Goal: Information Seeking & Learning: Find specific fact

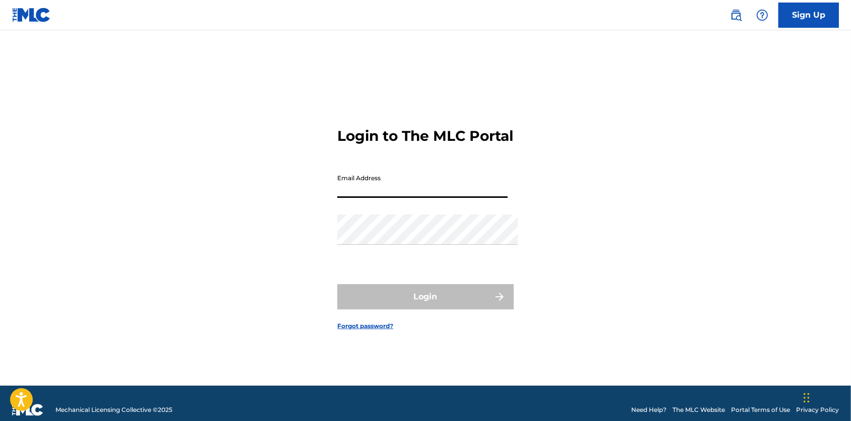
click at [166, 150] on div "Login to The MLC Portal Email Address Password Login Forgot password?" at bounding box center [426, 220] width 706 height 330
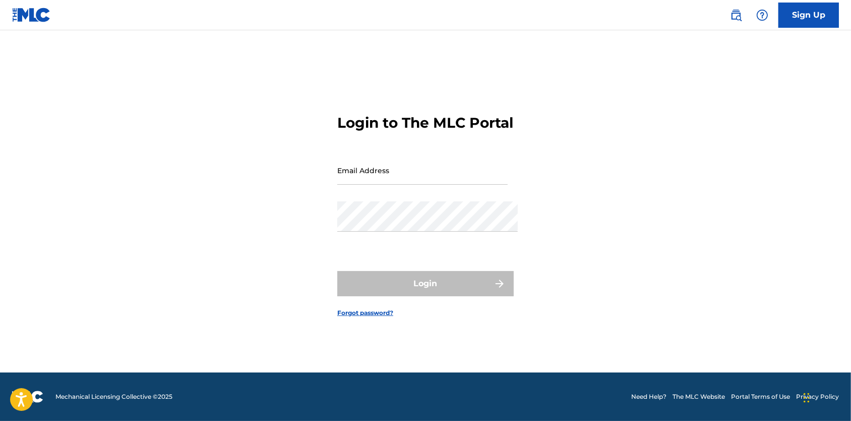
scroll to position [14, 0]
click at [730, 10] on img at bounding box center [736, 15] width 12 height 12
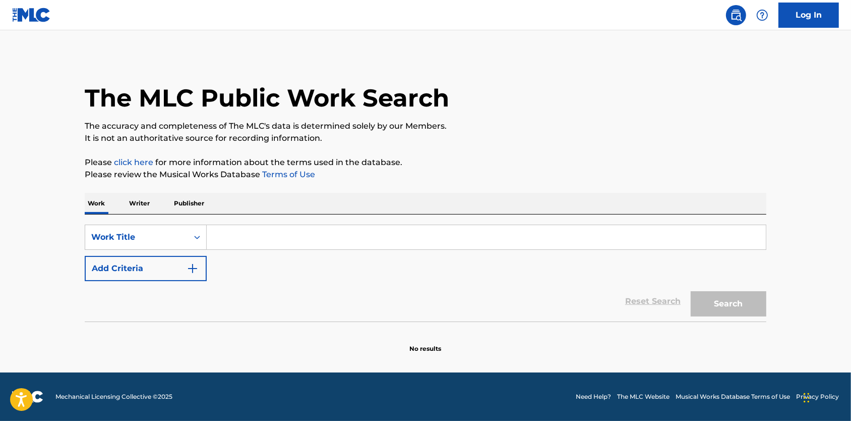
click at [171, 213] on p "Publisher" at bounding box center [189, 203] width 36 height 21
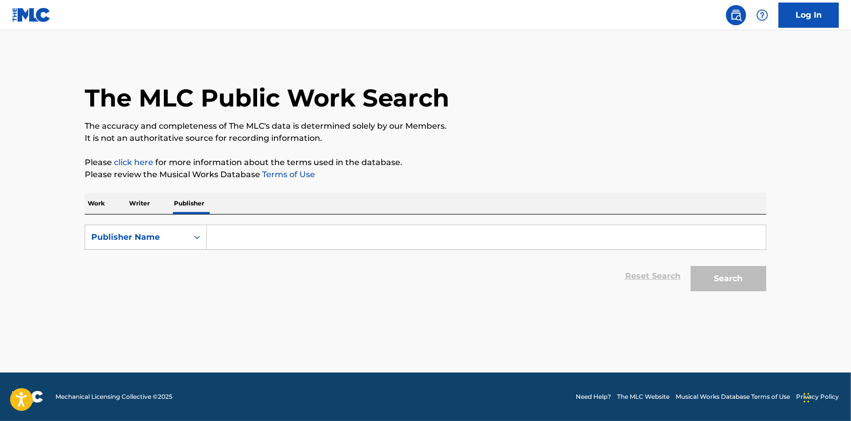
click at [211, 238] on input "Search Form" at bounding box center [486, 237] width 559 height 24
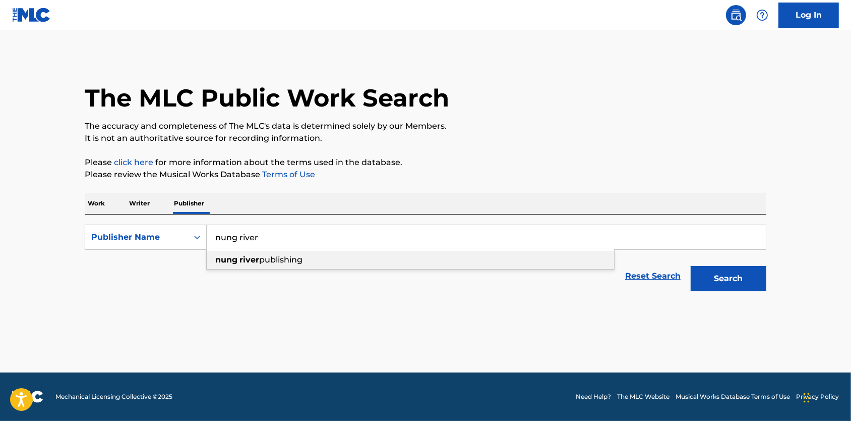
click at [240, 264] on strong "river" at bounding box center [250, 260] width 20 height 10
type input "nung river publishing"
click at [748, 291] on button "Search" at bounding box center [729, 278] width 76 height 25
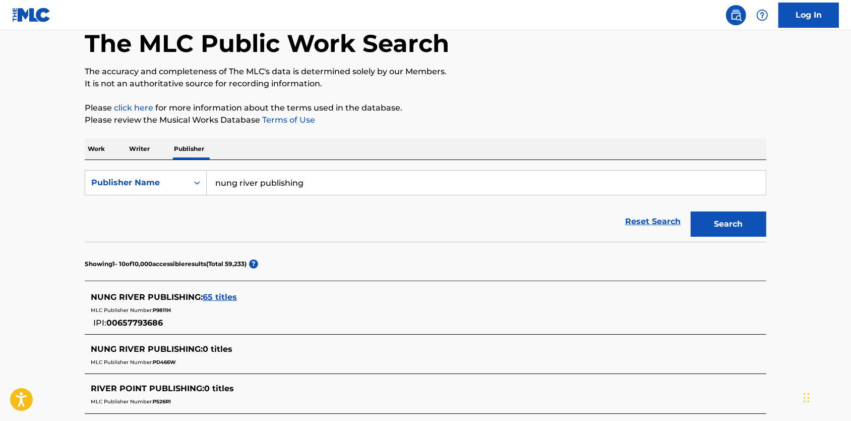
scroll to position [56, 0]
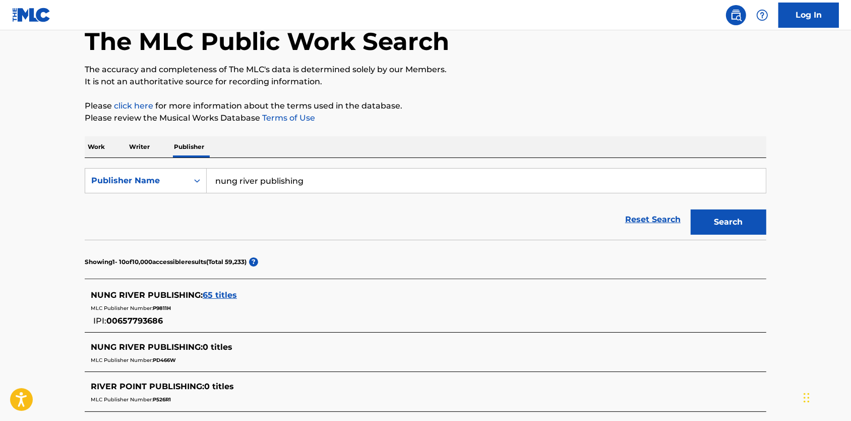
click at [203, 300] on span "65 titles" at bounding box center [220, 295] width 34 height 10
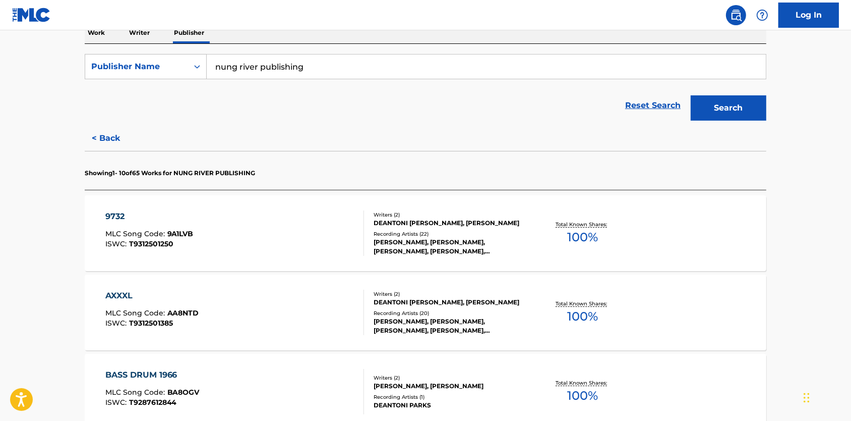
scroll to position [199, 0]
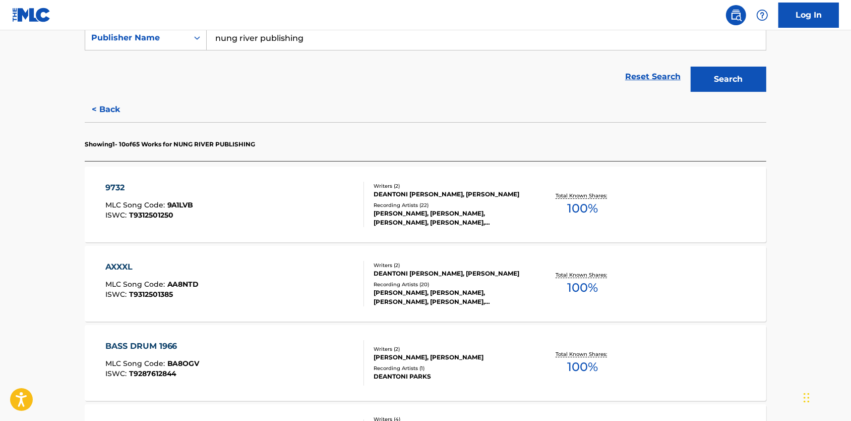
click at [198, 218] on div "9732 MLC Song Code : 9A1LVB ISWC : T9312501250" at bounding box center [234, 204] width 259 height 45
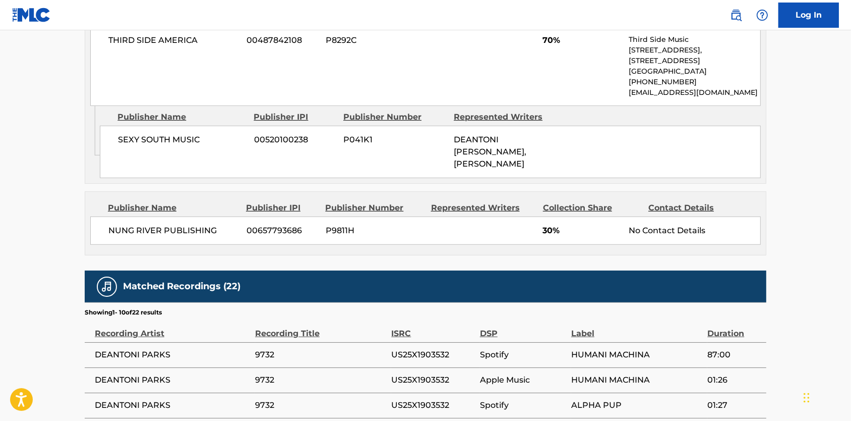
scroll to position [533, 0]
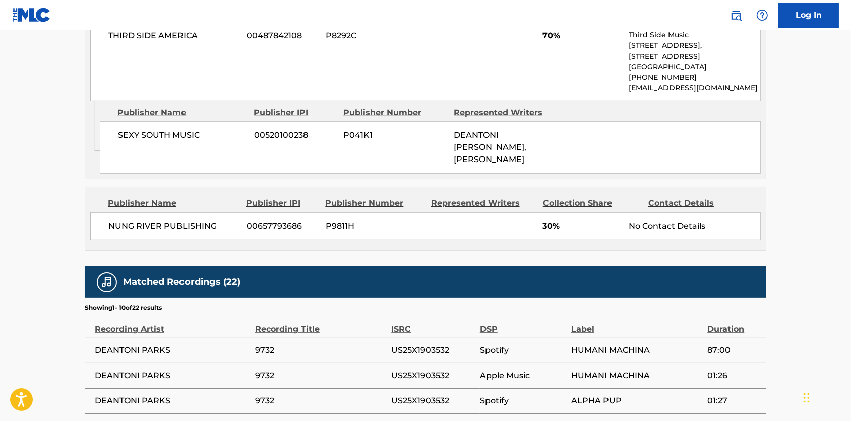
click at [337, 221] on span "P9811H" at bounding box center [375, 226] width 98 height 12
copy span "P9811H"
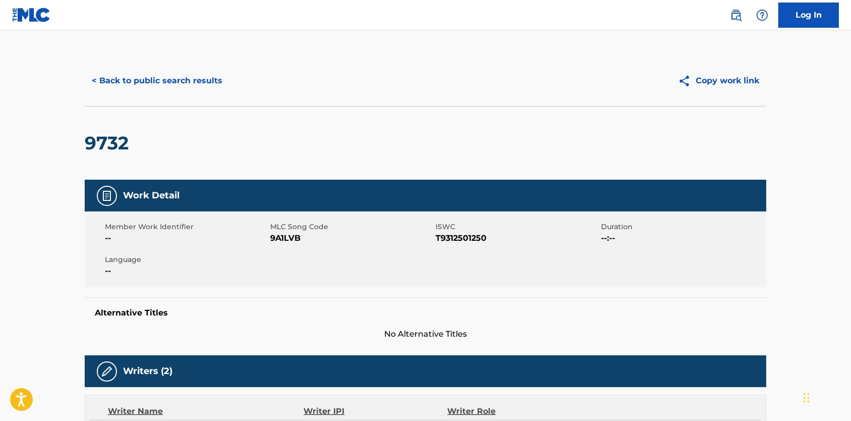
scroll to position [-1, 0]
click at [137, 80] on button "< Back to public search results" at bounding box center [157, 80] width 145 height 25
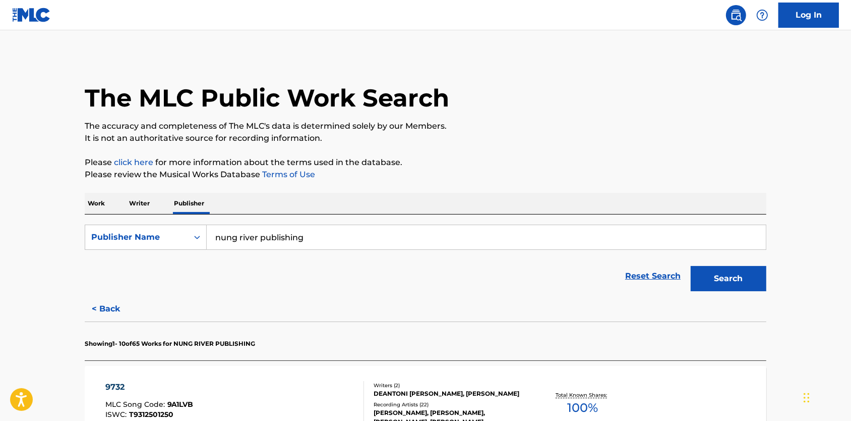
click at [280, 245] on input "nung river publishing" at bounding box center [486, 237] width 559 height 24
type input "deitydiner"
click at [750, 289] on button "Search" at bounding box center [729, 278] width 76 height 25
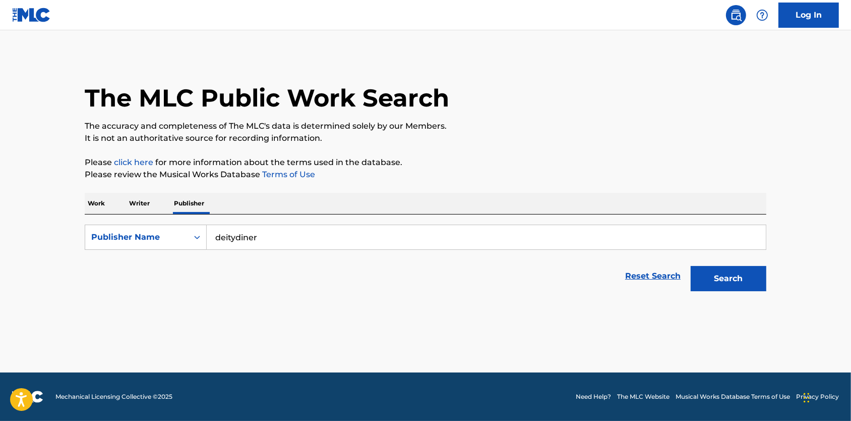
click at [741, 284] on button "Search" at bounding box center [729, 278] width 76 height 25
